Goal: Task Accomplishment & Management: Use online tool/utility

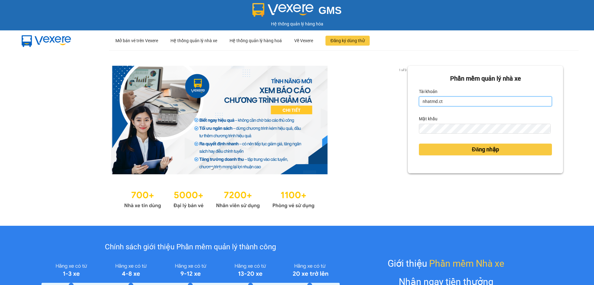
click at [449, 103] on input "nhatmd.ct" at bounding box center [485, 101] width 133 height 10
type input "linhmd.ct"
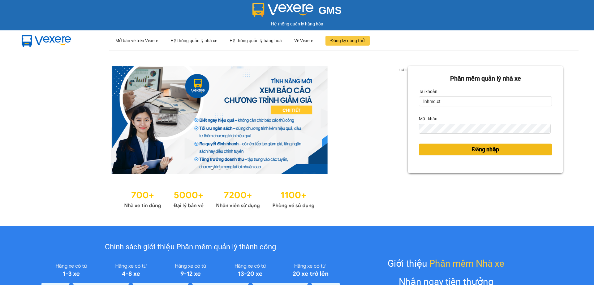
click at [472, 146] on span "Đăng nhập" at bounding box center [485, 149] width 27 height 9
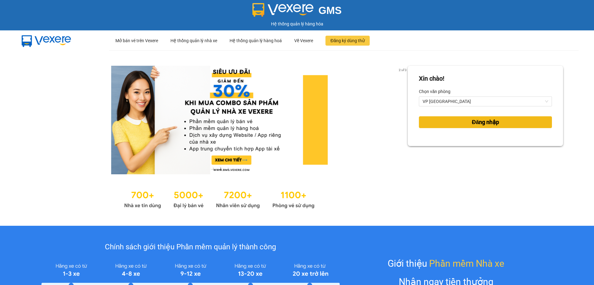
click at [461, 119] on button "Đăng nhập" at bounding box center [485, 122] width 133 height 12
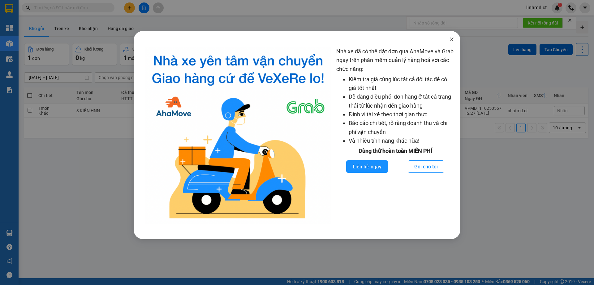
click at [455, 41] on span "Close" at bounding box center [451, 39] width 17 height 17
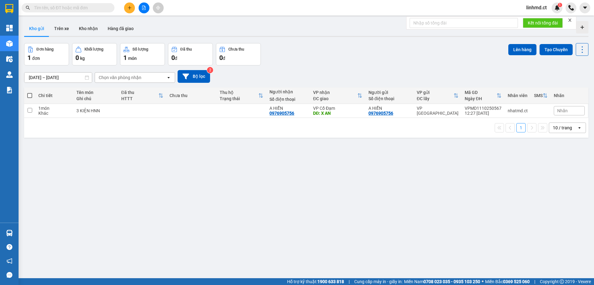
click at [87, 8] on input "text" at bounding box center [70, 7] width 73 height 7
click at [85, 25] on button "Kho nhận" at bounding box center [88, 28] width 29 height 15
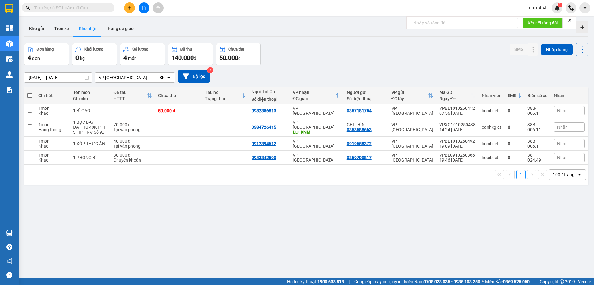
click at [84, 4] on input "text" at bounding box center [70, 7] width 73 height 7
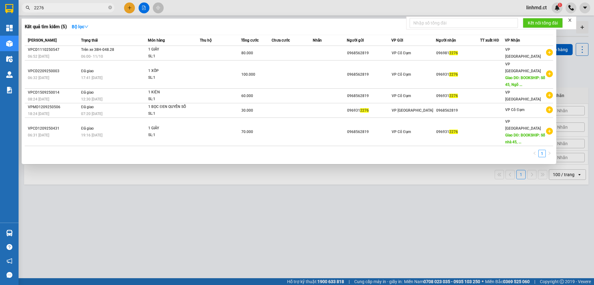
type input "2276"
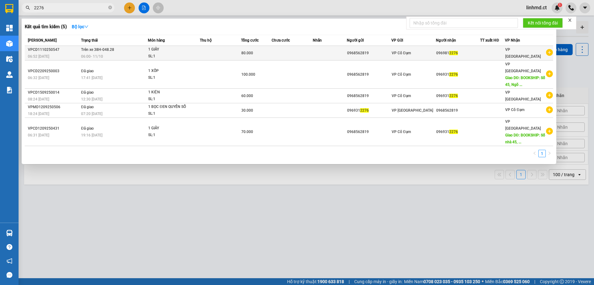
click at [303, 50] on td at bounding box center [292, 53] width 41 height 15
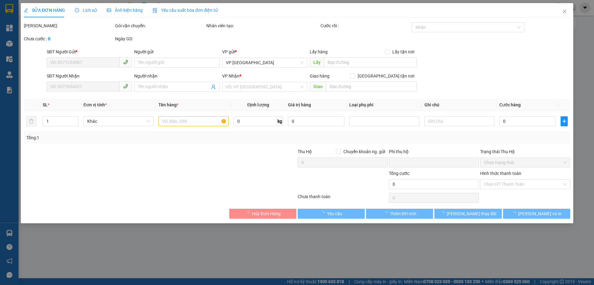
type input "0968562819"
type input "0969812276"
type input "0"
type input "80.000"
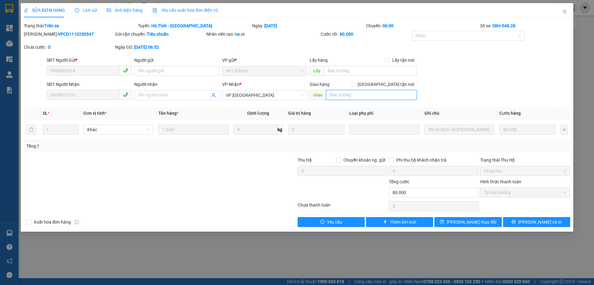
click at [347, 97] on input "text" at bounding box center [371, 95] width 91 height 10
click at [561, 13] on span "Close" at bounding box center [564, 11] width 17 height 17
